Goal: Information Seeking & Learning: Learn about a topic

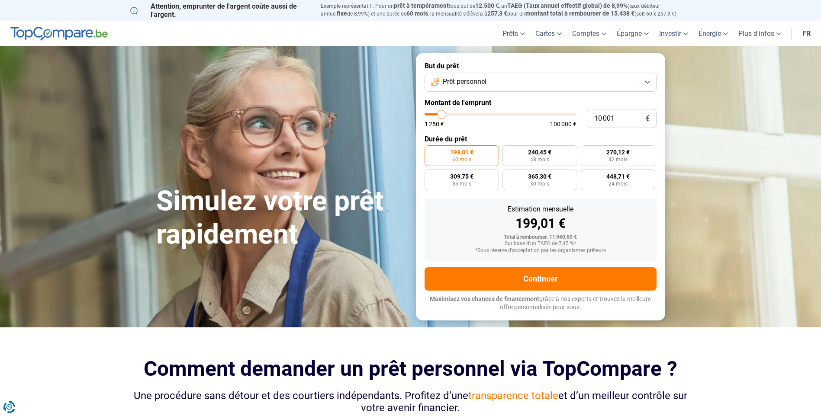
type input "11 000"
type input "11000"
type input "11 250"
type input "11250"
type input "11 500"
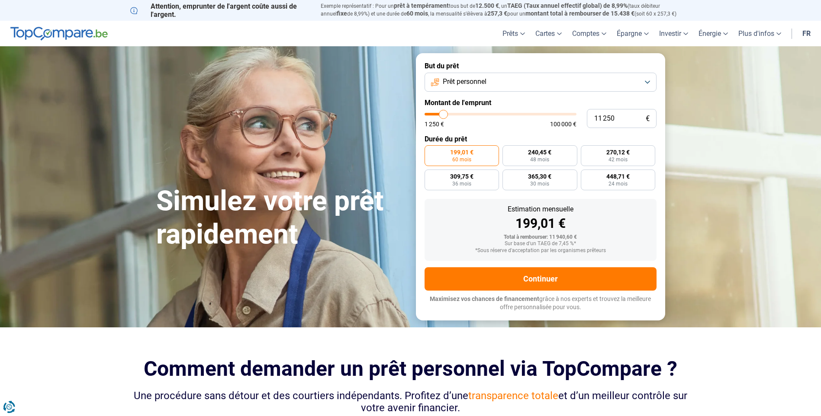
type input "11500"
type input "12 500"
type input "12500"
type input "14 750"
type input "14750"
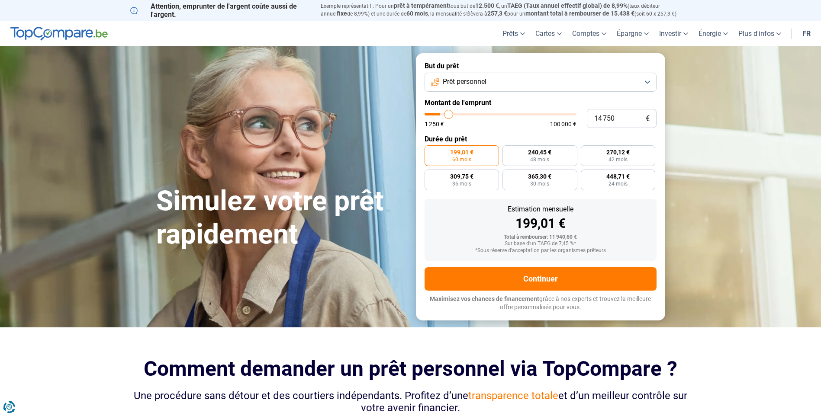
type input "19 000"
type input "19000"
type input "23 750"
type input "23750"
type input "30 250"
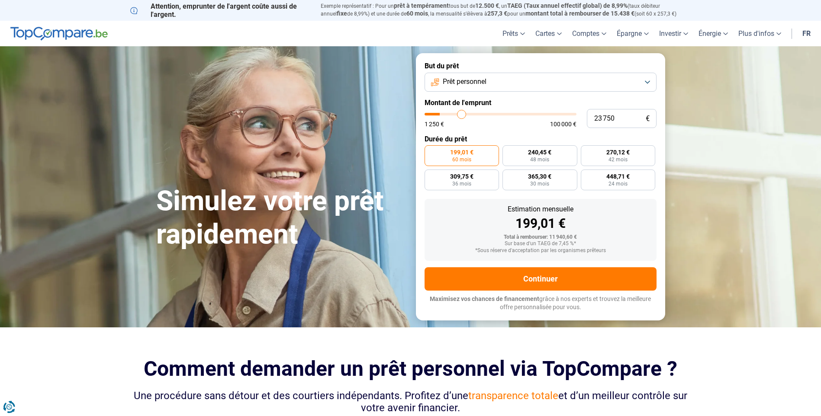
type input "30250"
type input "40 000"
type input "40000"
type input "43 500"
type input "43500"
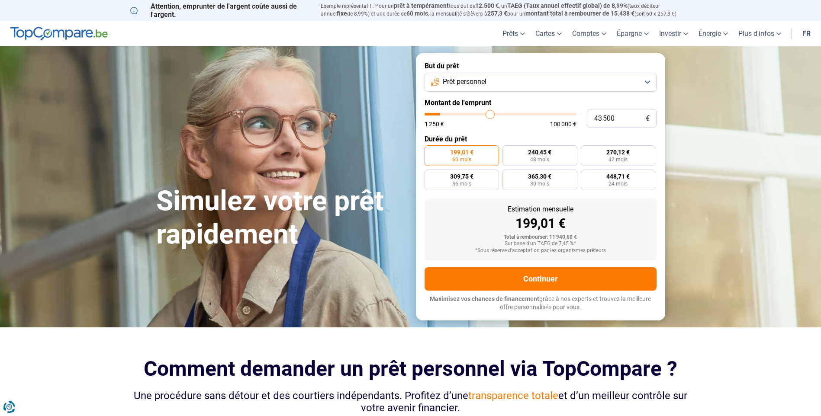
type input "53 250"
type input "53250"
type input "58 500"
type input "58500"
type input "61 500"
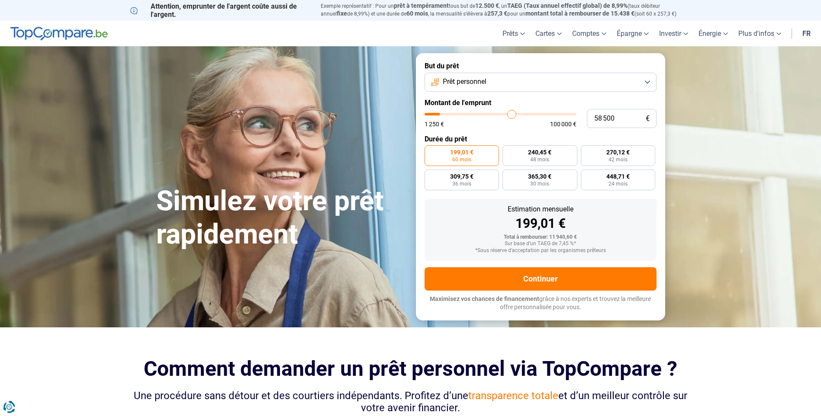
type input "61500"
type input "63 000"
type input "63000"
type input "63 500"
type input "63500"
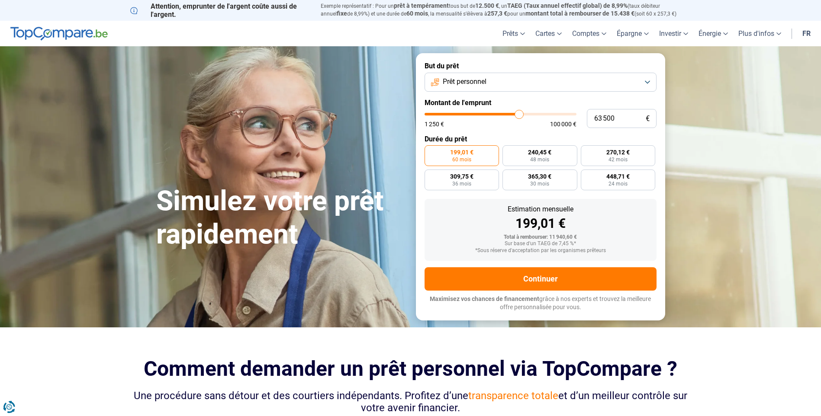
type input "63 750"
type input "63750"
type input "64 500"
type input "64500"
type input "64 750"
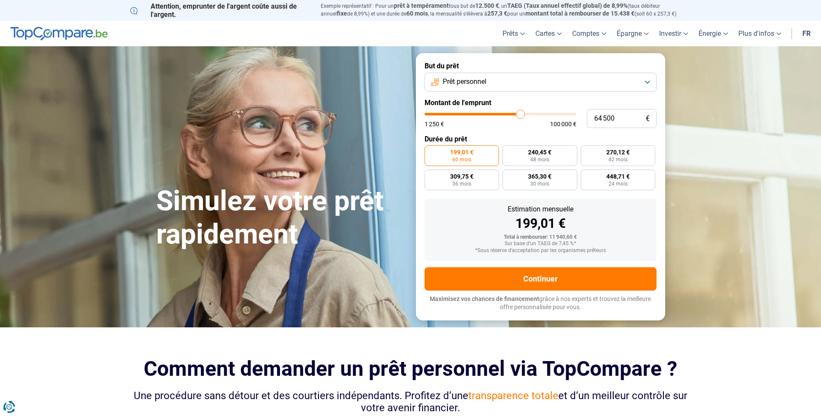
type input "64750"
type input "65 000"
type input "65000"
type input "65 250"
type input "65250"
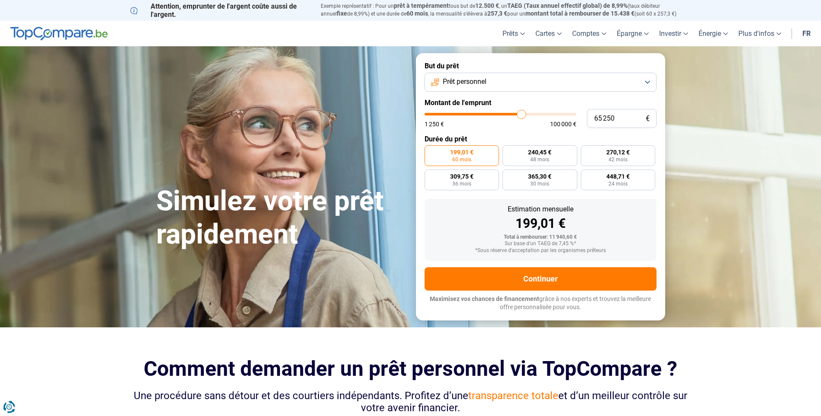
type input "65 750"
type input "65750"
type input "66 000"
type input "66000"
type input "66 250"
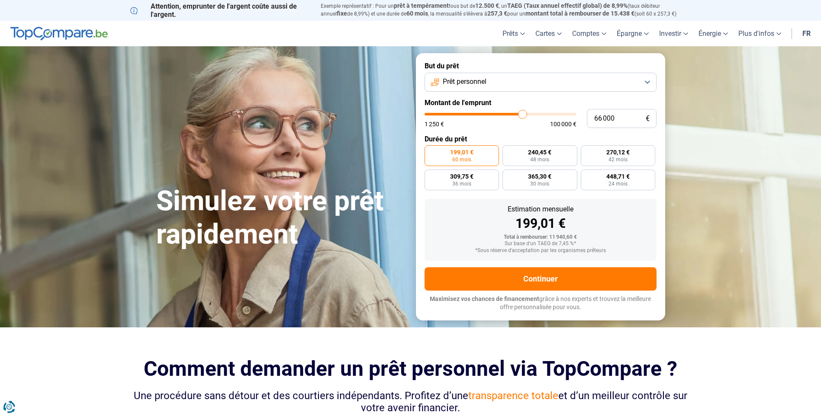
type input "66250"
type input "66 500"
type input "66500"
type input "67 250"
type input "67250"
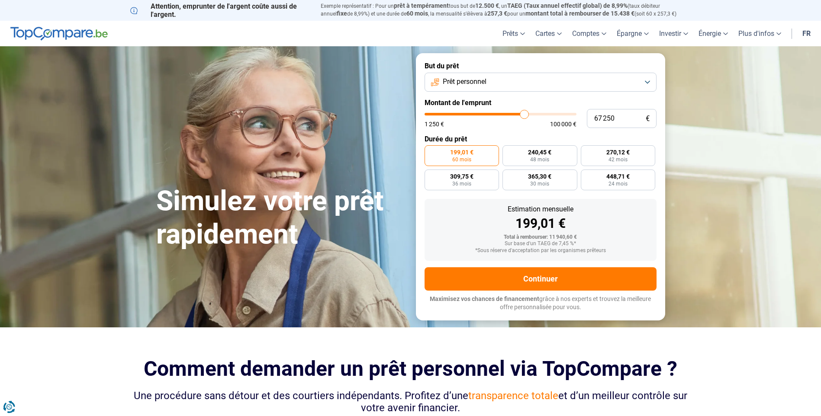
type input "67 750"
type input "67750"
type input "68 250"
type input "68250"
type input "69 000"
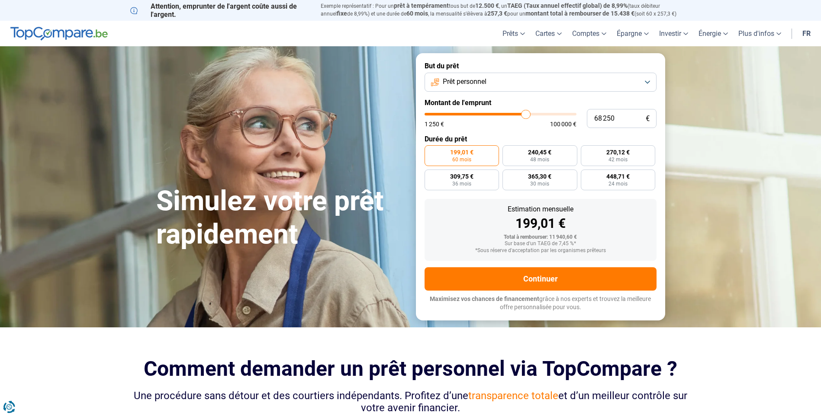
type input "69000"
type input "69 250"
type input "69250"
type input "69 500"
type input "69500"
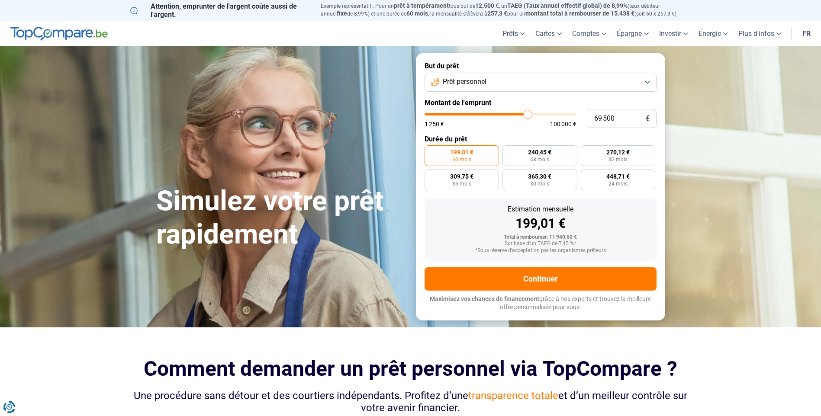
type input "69 750"
type input "69750"
type input "70 250"
type input "70250"
type input "70 750"
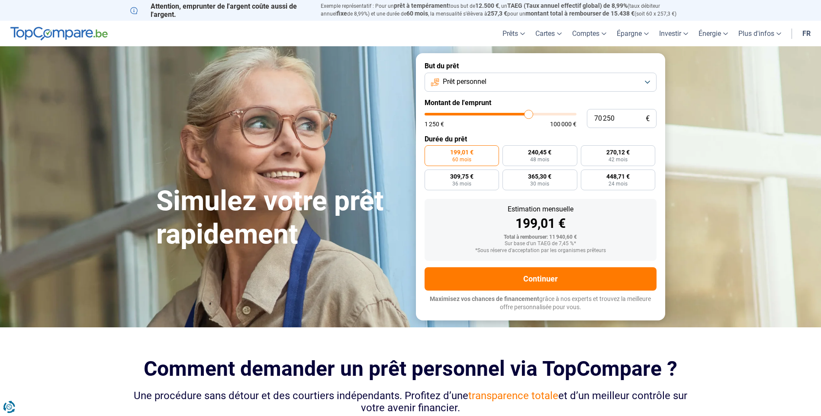
type input "70750"
type input "71 250"
type input "71250"
type input "71 750"
type input "71750"
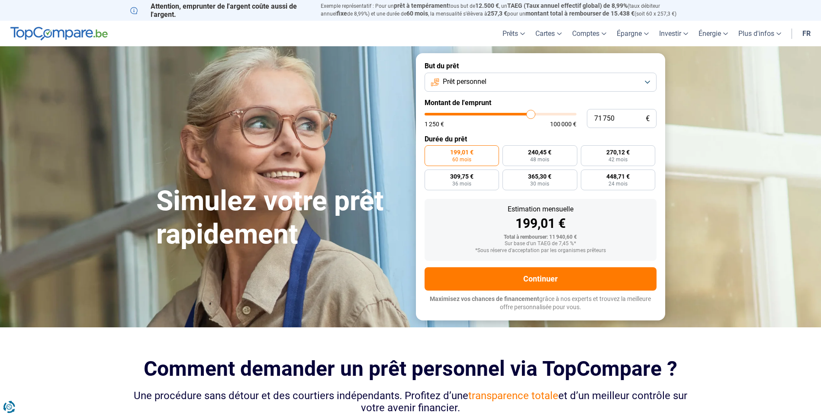
type input "72 000"
type input "72000"
type input "72 250"
type input "72250"
type input "73 250"
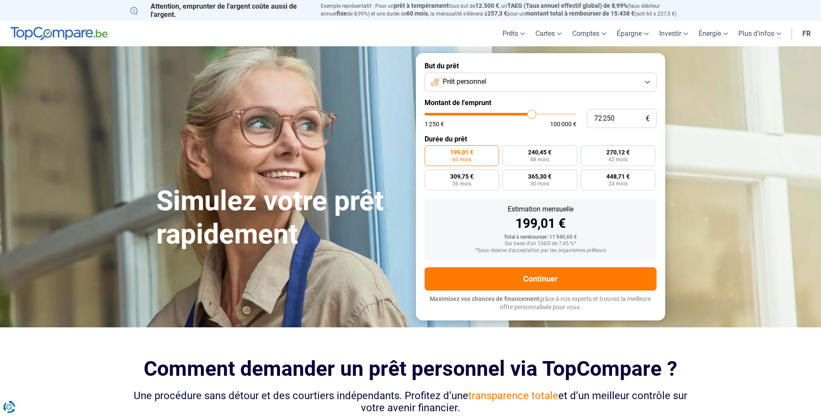
type input "73250"
type input "73 500"
type input "73500"
type input "73 750"
type input "73750"
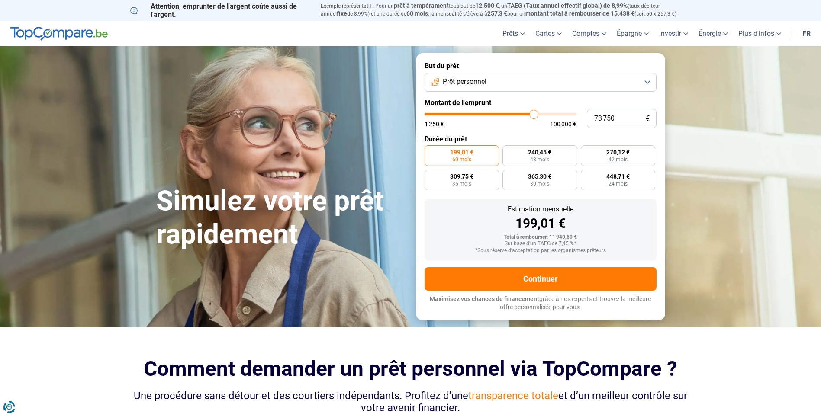
type input "74 000"
type input "74000"
type input "74 250"
type input "74250"
type input "75 250"
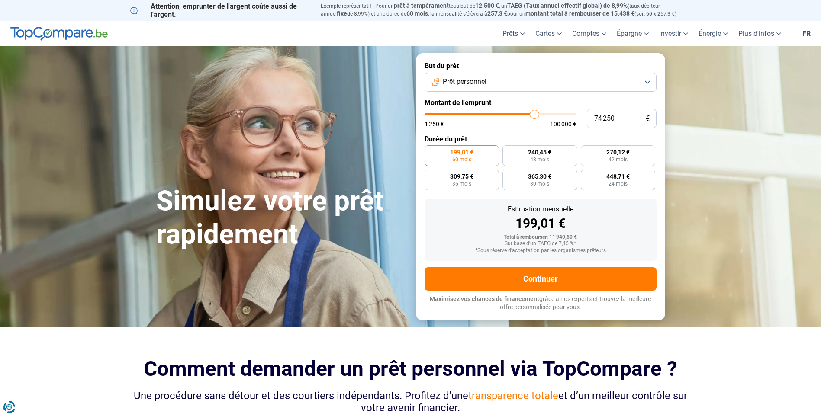
type input "75250"
type input "75 500"
type input "75500"
type input "75 750"
type input "75750"
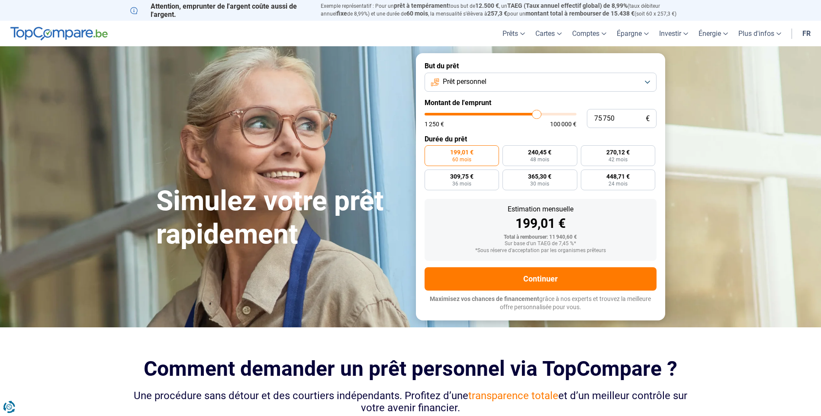
type input "76 250"
type input "76250"
type input "76 500"
type input "76500"
type input "76 750"
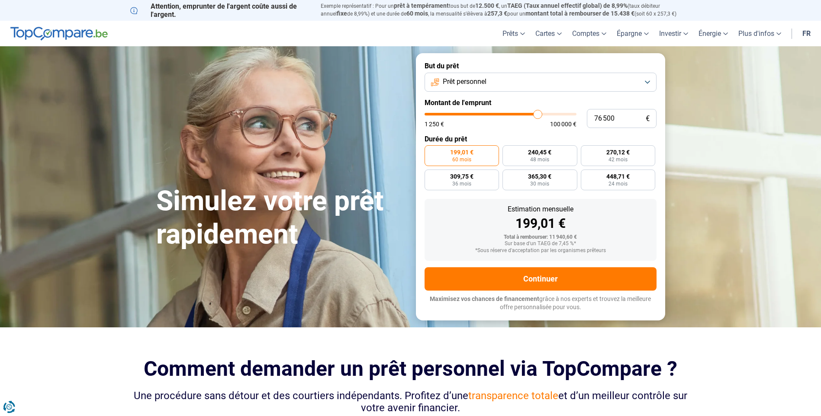
type input "76750"
type input "77 000"
type input "77000"
type input "77 250"
type input "77250"
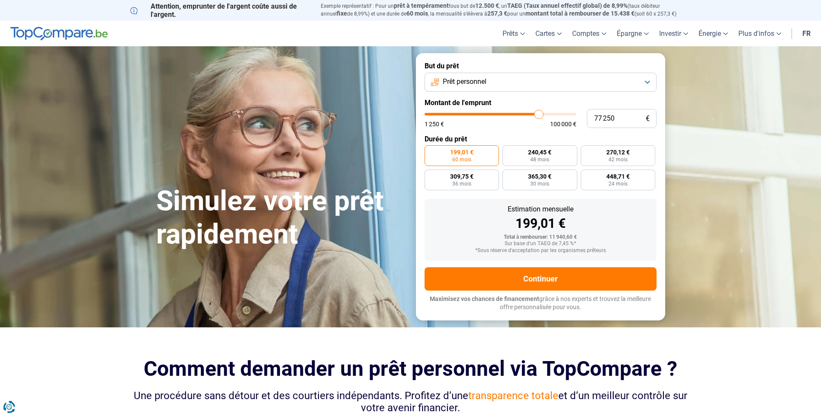
type input "77 750"
type input "77750"
type input "78 000"
type input "78000"
type input "78 250"
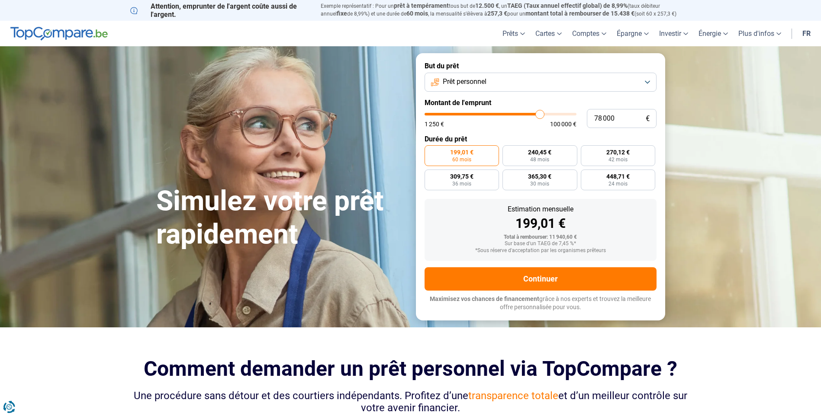
type input "78250"
type input "78 500"
type input "78500"
type input "78 750"
type input "78750"
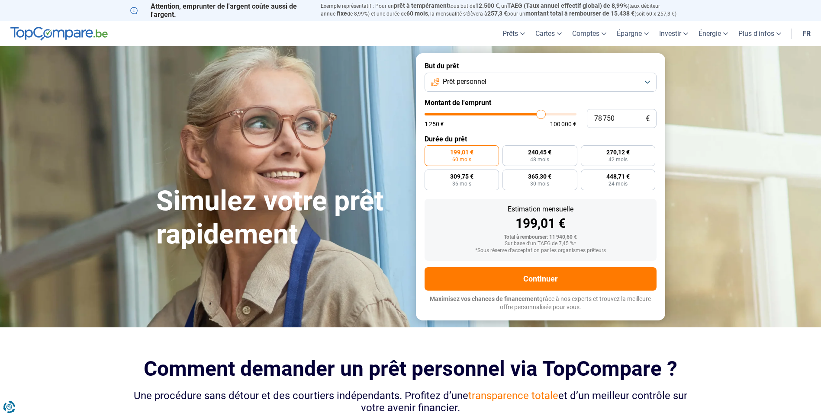
type input "79 250"
type input "79250"
type input "79 500"
type input "79500"
type input "79 750"
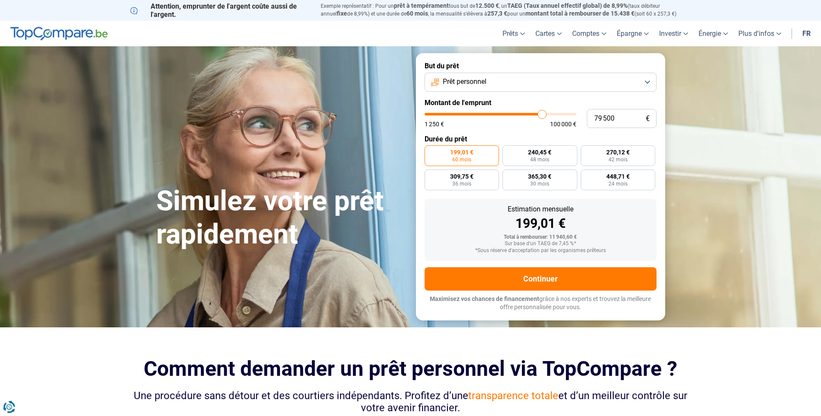
type input "79750"
type input "80 000"
type input "80000"
type input "80 250"
type input "80250"
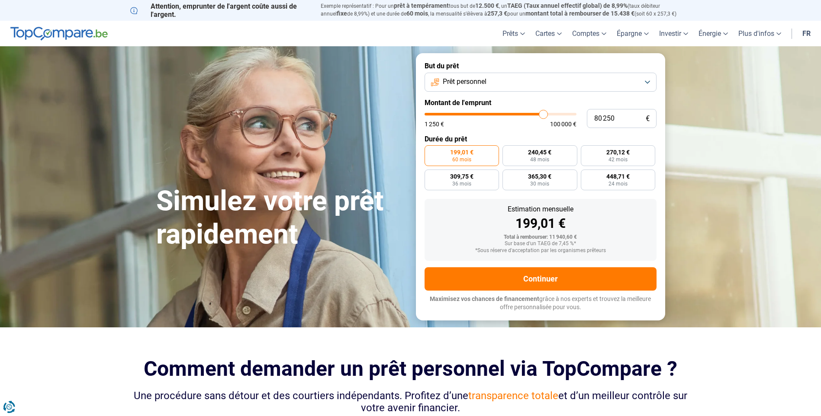
type input "80 750"
type input "80750"
type input "81 000"
type input "81000"
type input "81 250"
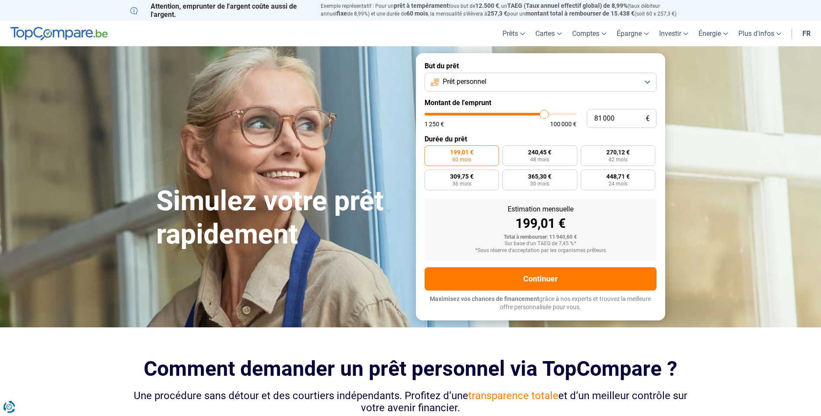
type input "81250"
type input "81 500"
type input "81500"
type input "81 750"
type input "81750"
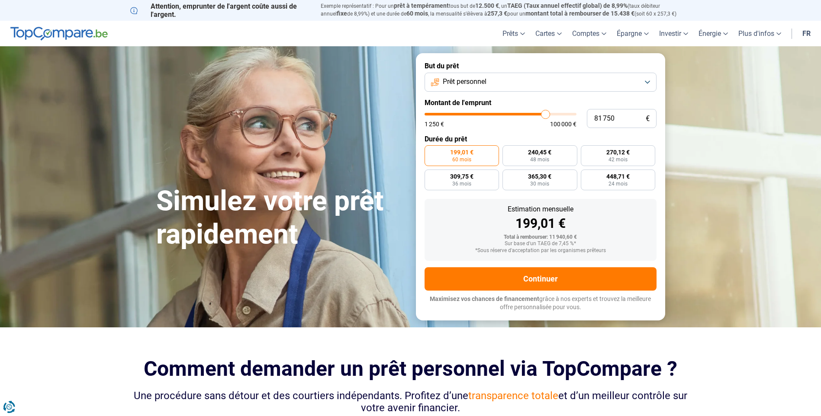
type input "82 250"
type input "82250"
type input "82 500"
type input "82500"
type input "82 750"
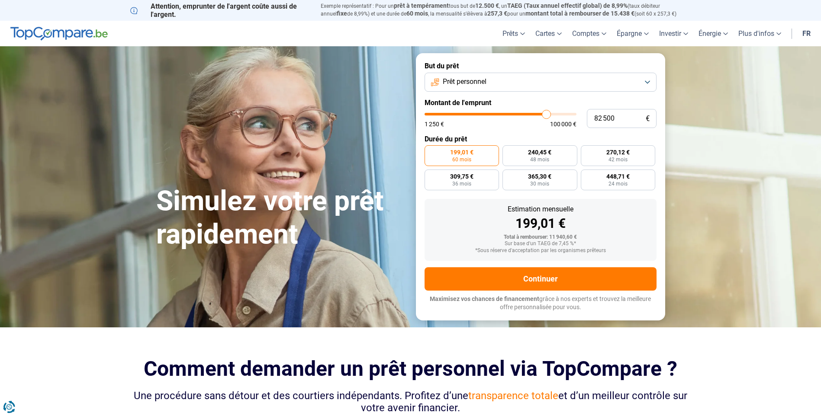
type input "82750"
type input "83 000"
type input "83000"
type input "83 250"
type input "83250"
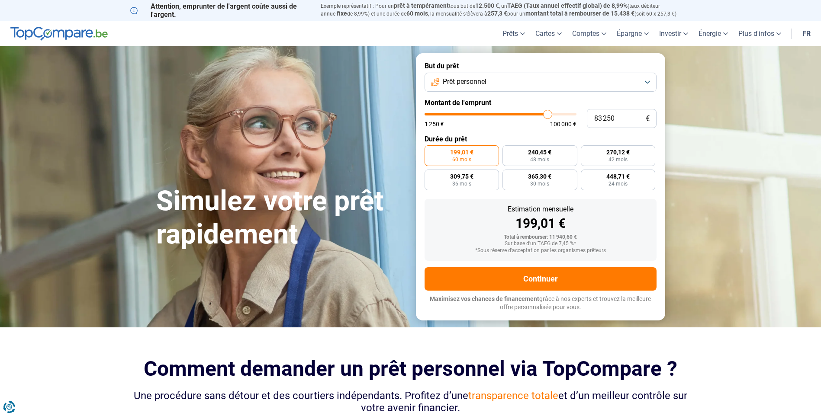
type input "83 750"
type input "83750"
type input "84 000"
drag, startPoint x: 443, startPoint y: 116, endPoint x: 548, endPoint y: 123, distance: 105.8
type input "84000"
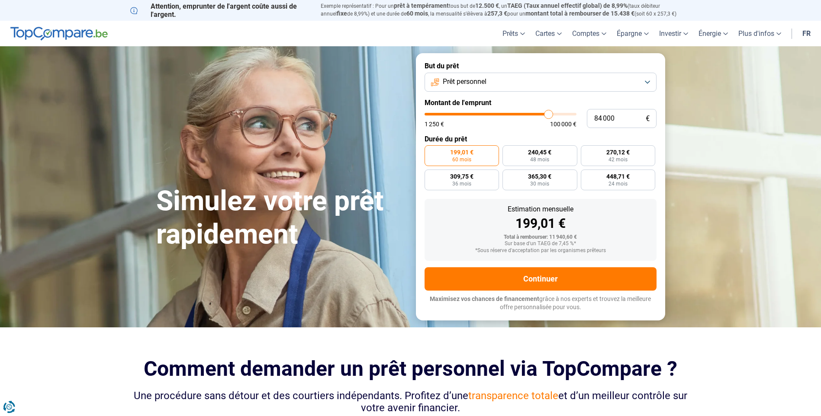
click at [548, 116] on input "range" at bounding box center [501, 114] width 152 height 3
radio input "false"
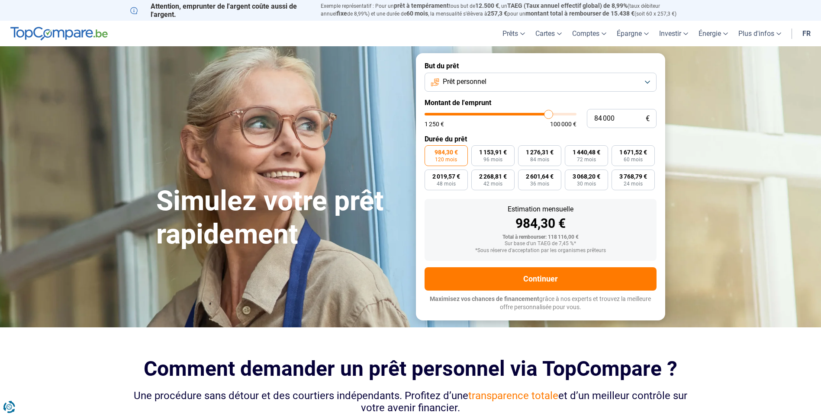
type input "83 750"
type input "83750"
type input "83 250"
type input "83250"
type input "83 000"
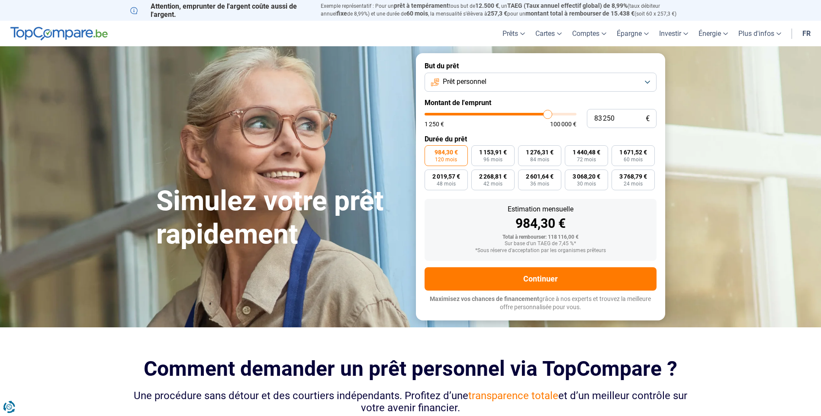
type input "83000"
type input "82 750"
type input "82750"
type input "82 500"
type input "82500"
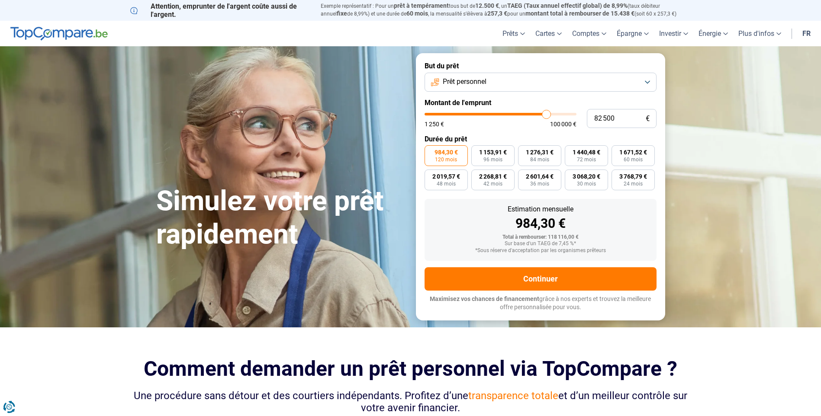
type input "82 250"
type input "82250"
type input "81 750"
type input "81750"
type input "81 500"
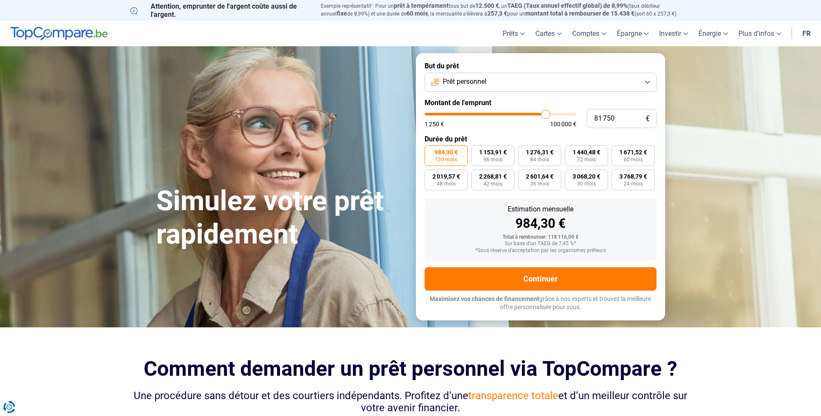
type input "81500"
type input "81 250"
type input "81250"
type input "81 000"
type input "81000"
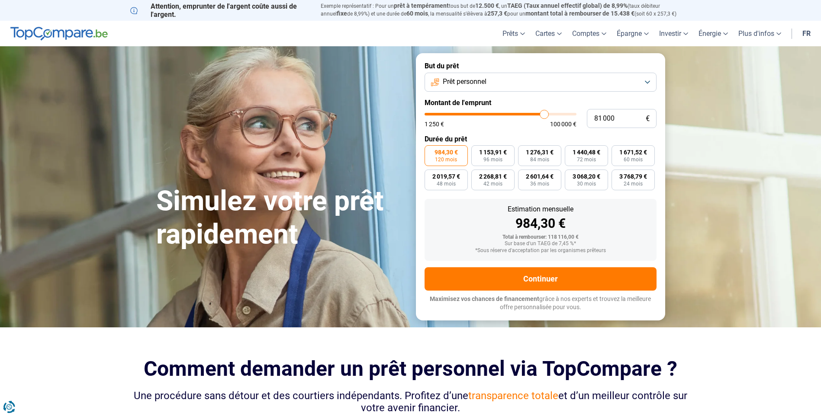
type input "80 750"
type input "80750"
type input "80 250"
type input "80250"
type input "80 000"
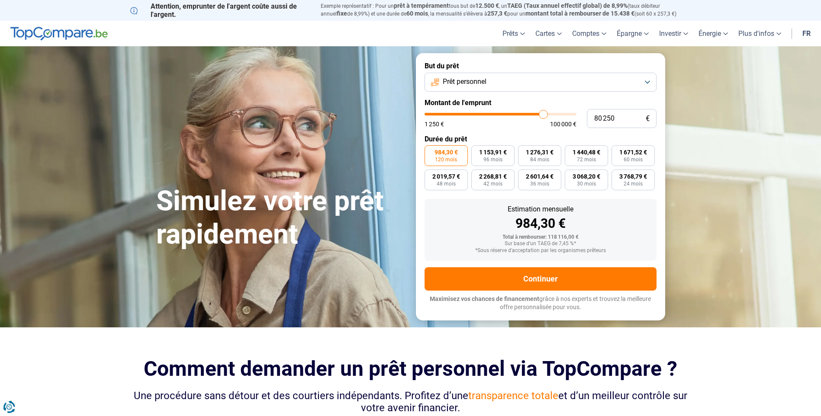
type input "80000"
type input "79 750"
type input "79750"
type input "80 000"
drag, startPoint x: 549, startPoint y: 115, endPoint x: 543, endPoint y: 116, distance: 6.1
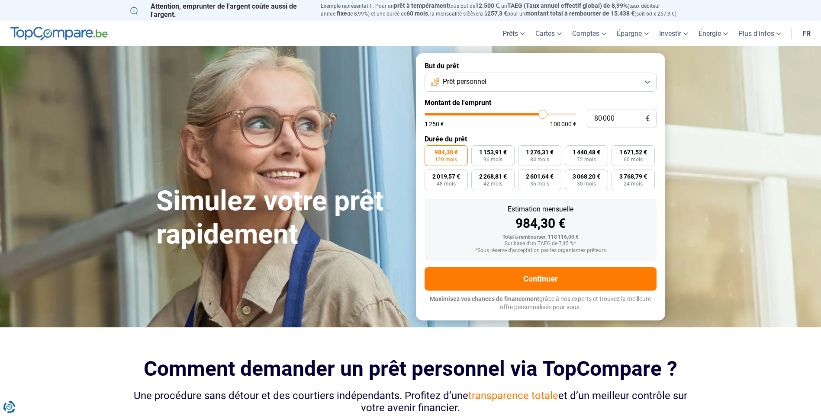
type input "80000"
click at [543, 116] on input "range" at bounding box center [501, 114] width 152 height 3
type input "82 250"
type input "82250"
type input "82 500"
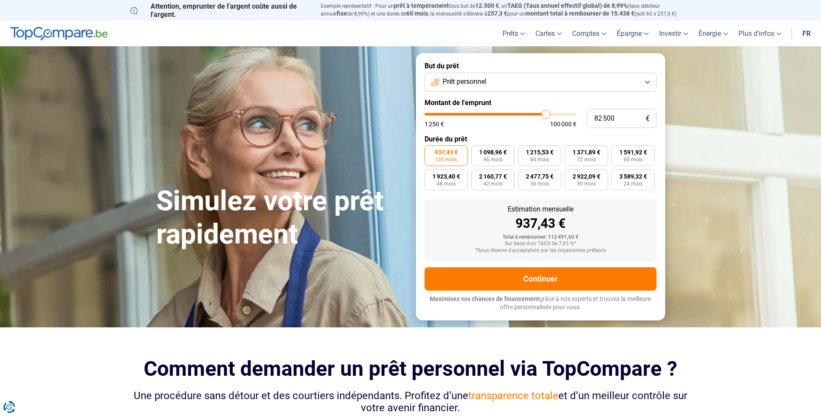
type input "82500"
type input "83 000"
type input "83000"
type input "83 750"
type input "83750"
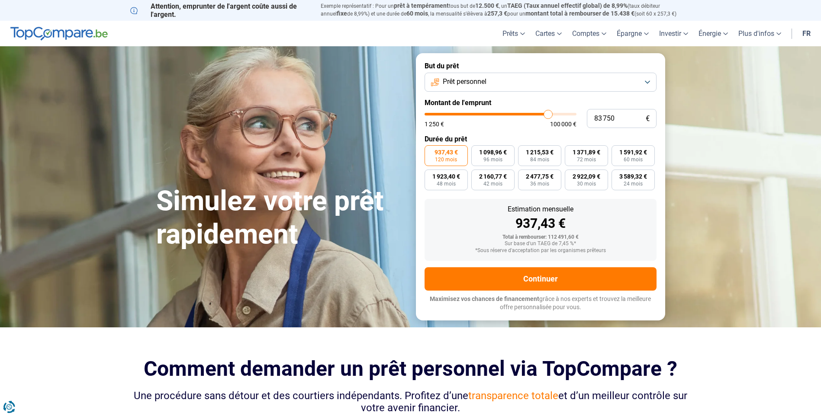
type input "84 500"
type input "84500"
type input "87 250"
type input "87250"
type input "89 000"
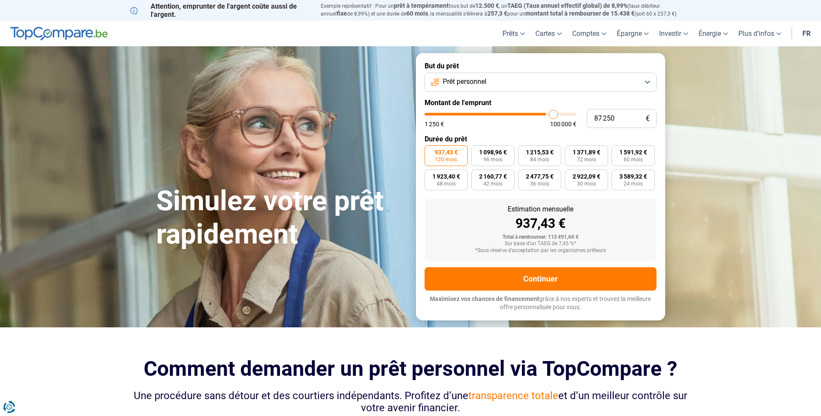
type input "89000"
type input "99 000"
type input "99000"
type input "100 000"
drag, startPoint x: 545, startPoint y: 117, endPoint x: 609, endPoint y: 113, distance: 64.2
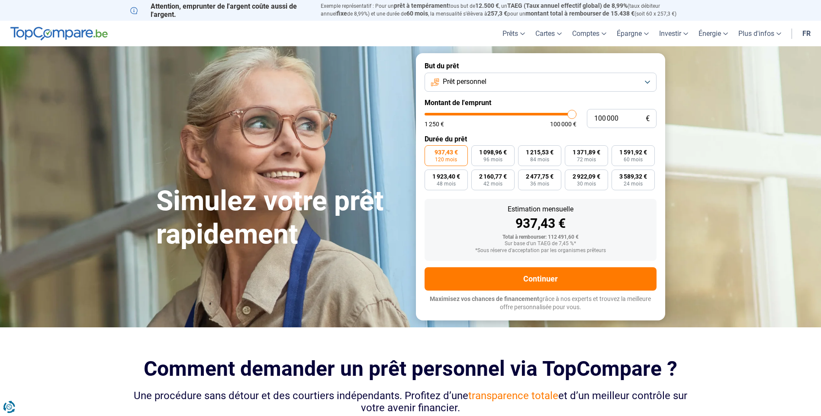
type input "100000"
click at [577, 113] on input "range" at bounding box center [501, 114] width 152 height 3
type input "99 250"
type input "99250"
type input "99 000"
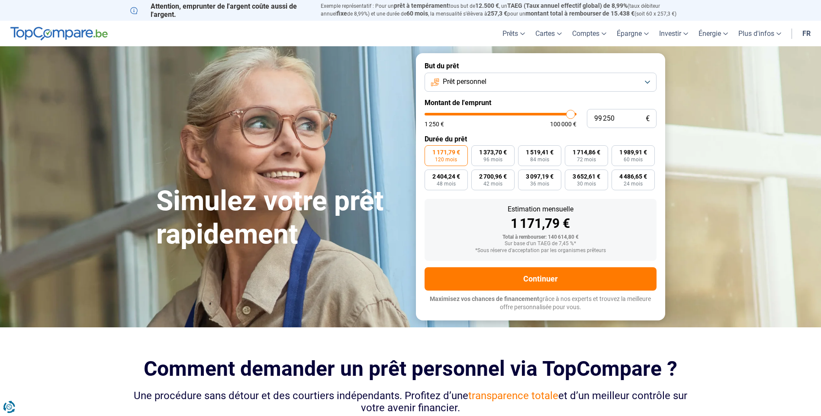
type input "99000"
type input "98 000"
type input "98000"
type input "96 500"
drag, startPoint x: 571, startPoint y: 116, endPoint x: 475, endPoint y: 117, distance: 96.1
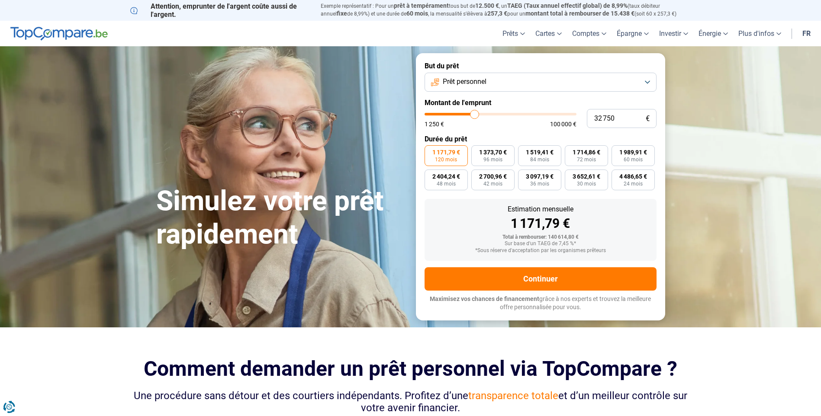
click at [475, 116] on input "range" at bounding box center [501, 114] width 152 height 3
drag, startPoint x: 477, startPoint y: 115, endPoint x: 500, endPoint y: 116, distance: 22.5
click at [500, 116] on input "range" at bounding box center [501, 114] width 152 height 3
drag, startPoint x: 503, startPoint y: 113, endPoint x: 398, endPoint y: 121, distance: 105.0
click at [425, 116] on input "range" at bounding box center [501, 114] width 152 height 3
